Goal: Task Accomplishment & Management: Complete application form

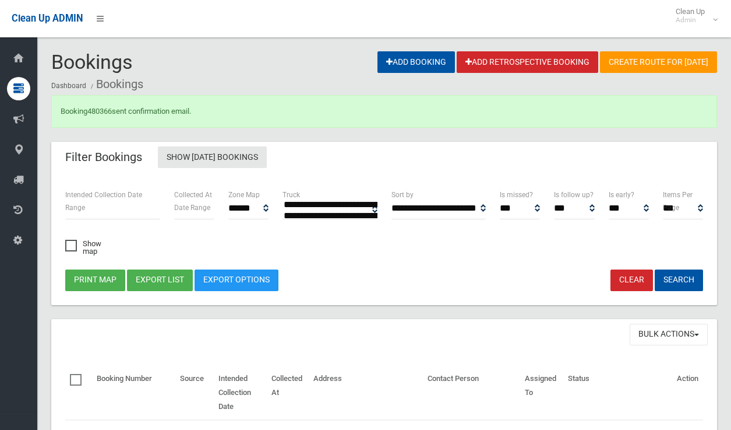
select select
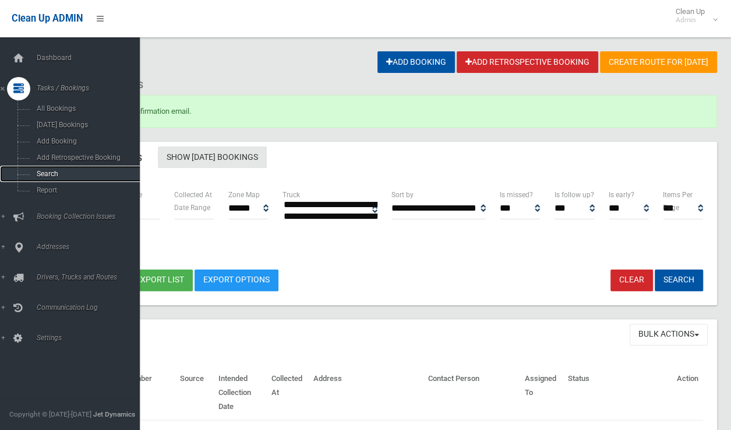
click at [51, 173] on span "Search" at bounding box center [85, 174] width 105 height 8
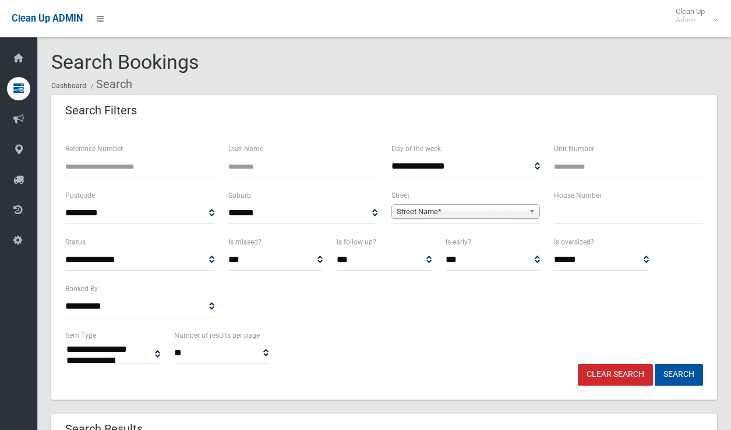
select select
click at [586, 212] on input "text" at bounding box center [628, 213] width 149 height 22
type input "**"
click at [474, 210] on span "Street Name*" at bounding box center [461, 212] width 128 height 14
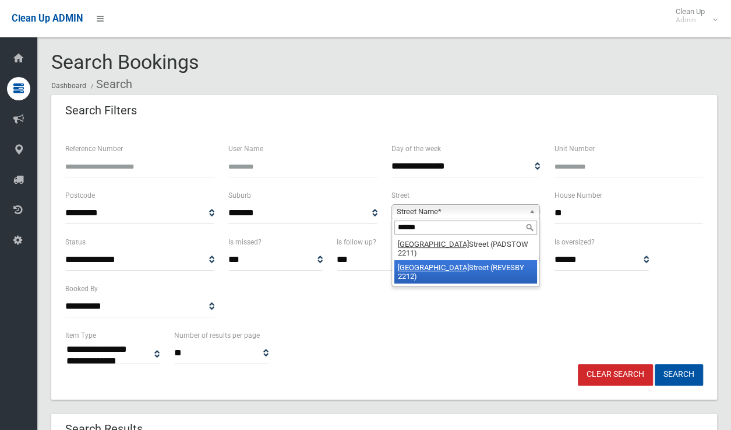
type input "******"
click at [465, 247] on li "[GEOGRAPHIC_DATA] (PADSTOW 2211)" at bounding box center [466, 248] width 143 height 23
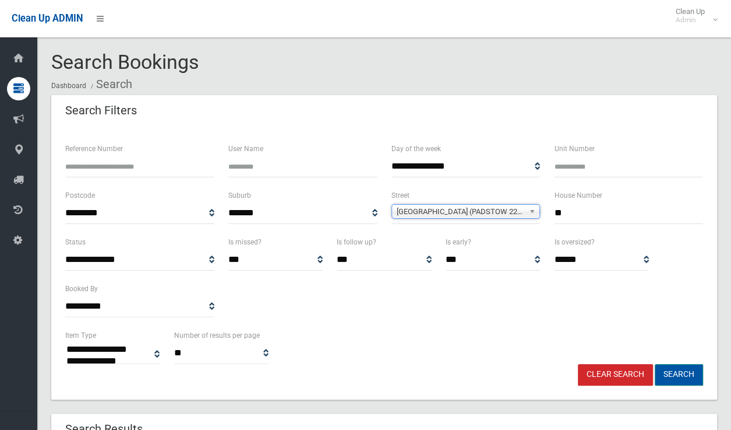
click at [662, 374] on button "Search" at bounding box center [679, 375] width 48 height 22
select select
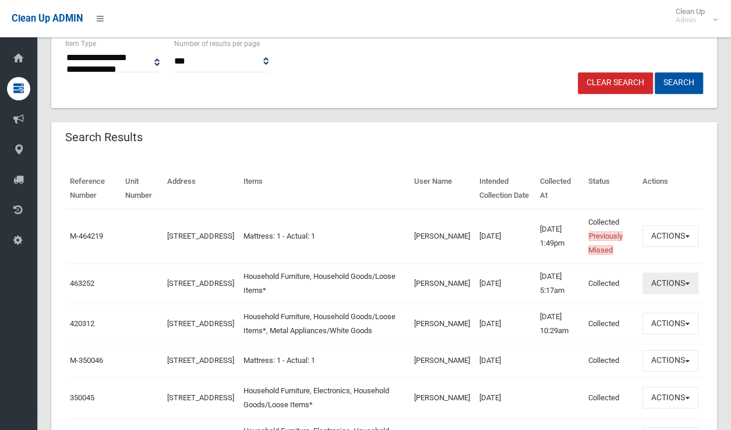
click at [660, 285] on button "Actions" at bounding box center [671, 283] width 56 height 22
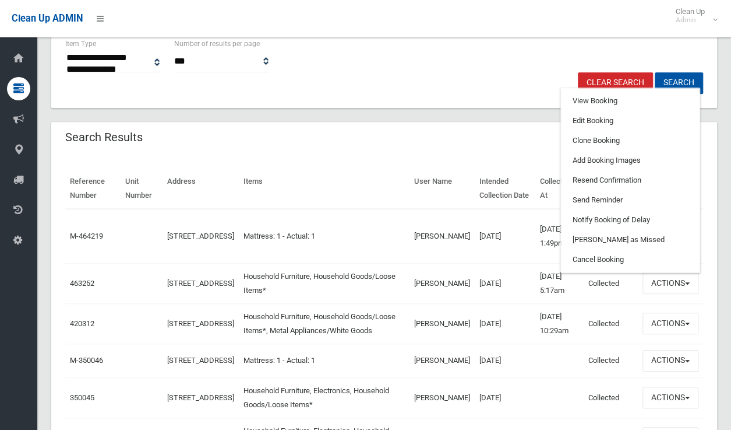
drag, startPoint x: 497, startPoint y: 85, endPoint x: 689, endPoint y: 249, distance: 253.0
click at [497, 85] on div "Clear Search Search" at bounding box center [384, 83] width 652 height 22
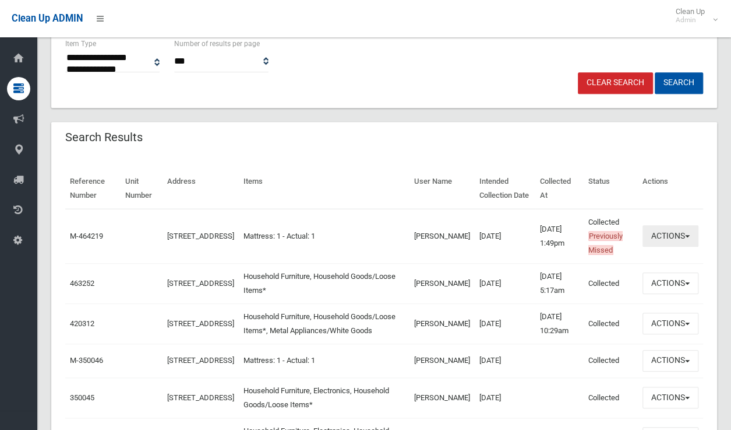
drag, startPoint x: 677, startPoint y: 234, endPoint x: 671, endPoint y: 246, distance: 13.0
click at [677, 234] on button "Actions" at bounding box center [671, 236] width 56 height 22
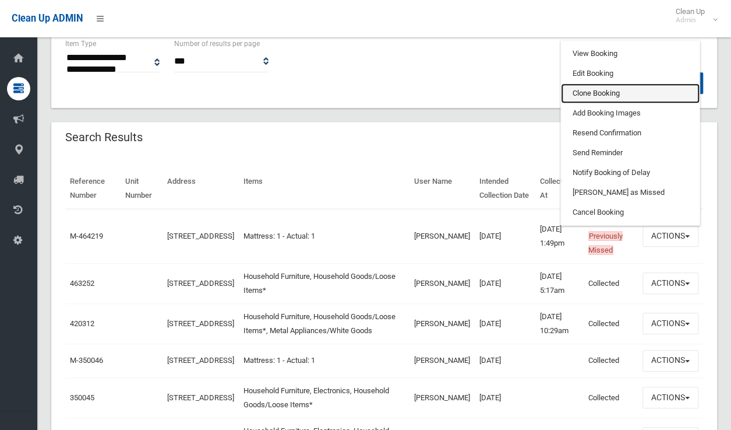
click at [578, 93] on link "Clone Booking" at bounding box center [630, 93] width 139 height 20
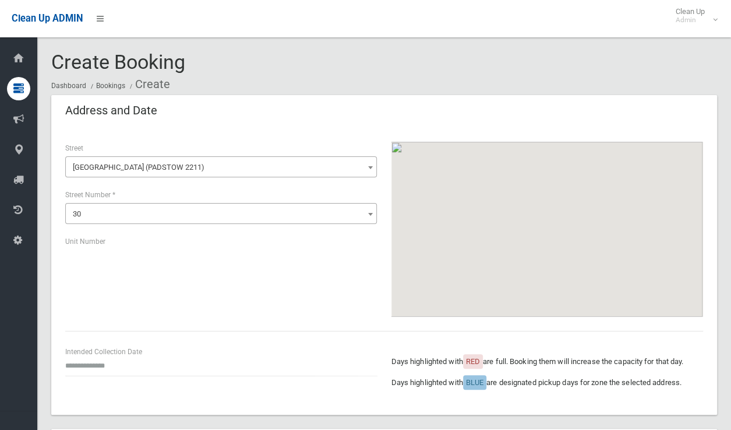
scroll to position [175, 0]
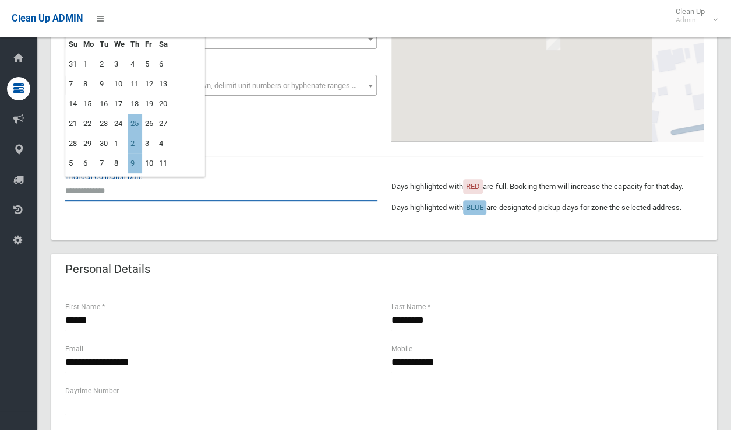
click at [106, 200] on input "text" at bounding box center [221, 191] width 312 height 22
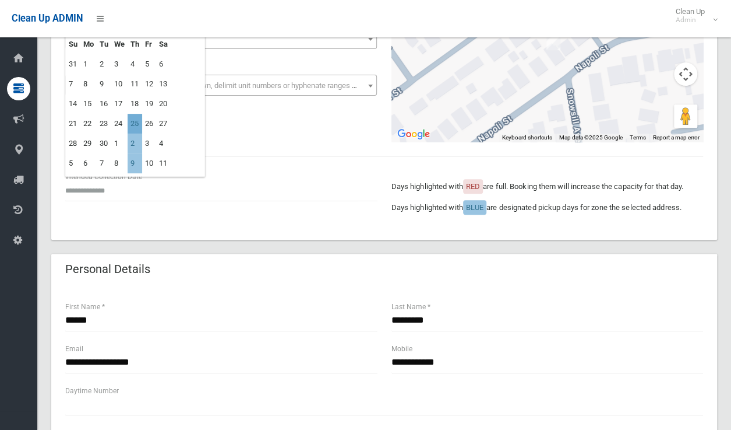
click at [136, 123] on td "25" at bounding box center [135, 124] width 15 height 20
type input "**********"
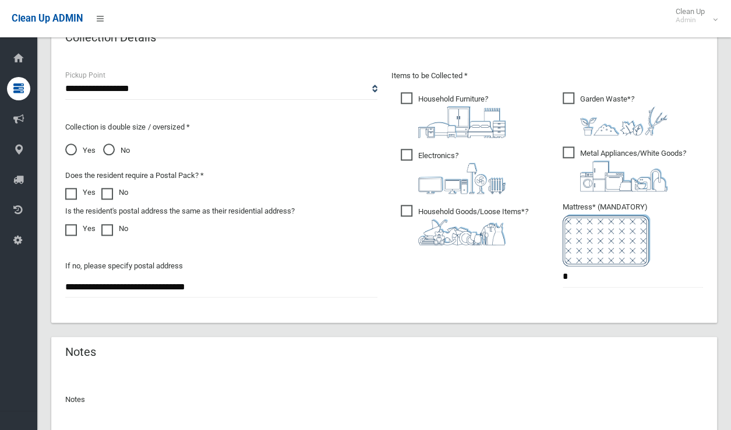
scroll to position [699, 0]
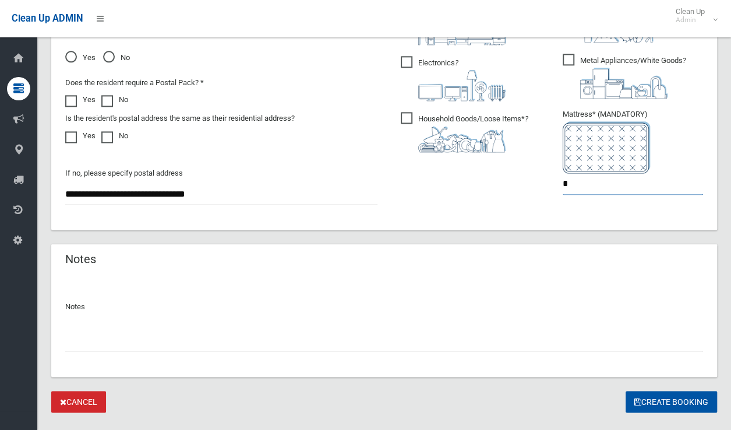
drag, startPoint x: 600, startPoint y: 191, endPoint x: 520, endPoint y: 192, distance: 80.4
click at [520, 191] on div "Items to be Collected * Household Furniture ? *" at bounding box center [548, 93] width 326 height 234
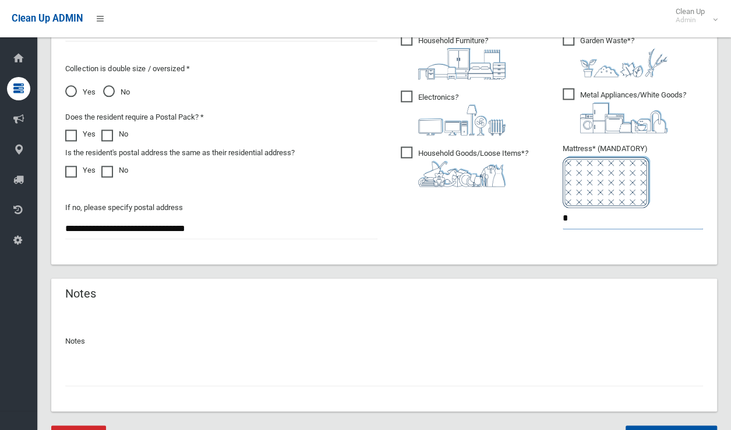
scroll to position [723, 0]
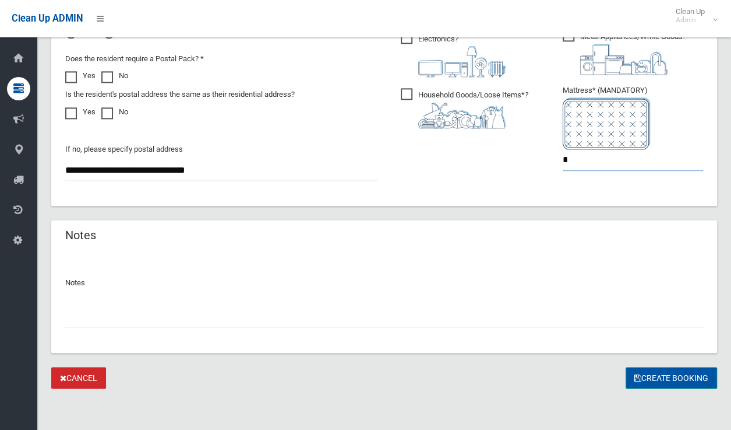
type input "*"
click at [656, 374] on button "Create Booking" at bounding box center [672, 378] width 92 height 22
